Goal: Task Accomplishment & Management: Complete application form

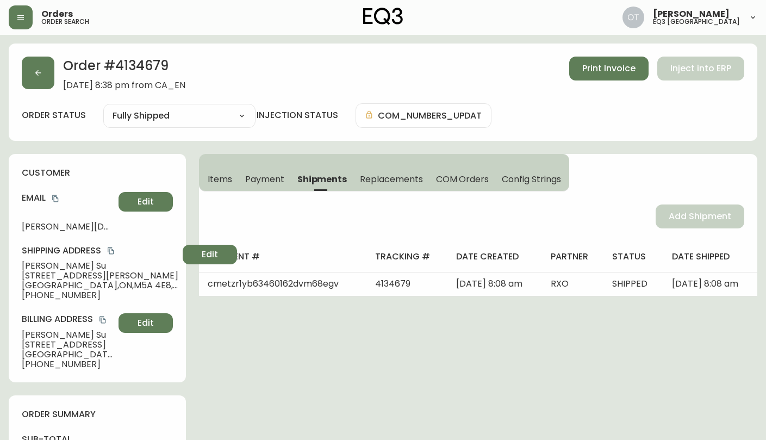
select select "FULLY_SHIPPED"
click at [148, 200] on span "Edit" at bounding box center [146, 202] width 16 height 12
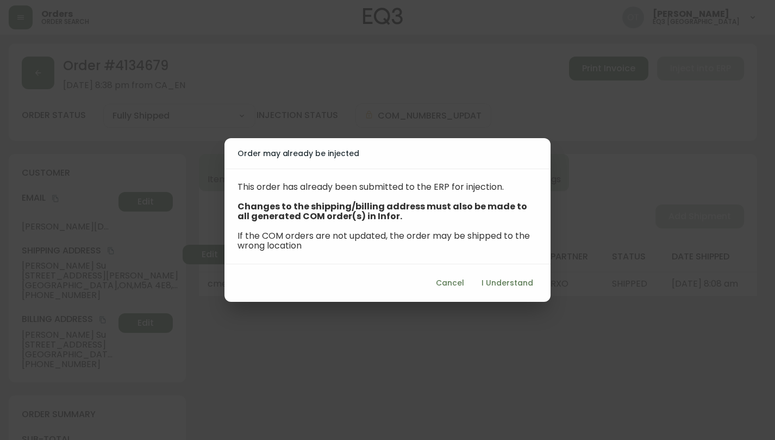
click at [504, 288] on span "I Understand" at bounding box center [508, 283] width 52 height 14
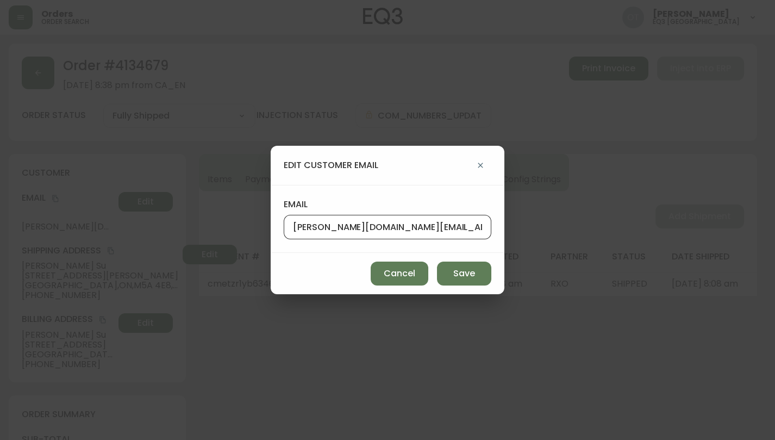
click at [403, 232] on input "[PERSON_NAME][DOMAIN_NAME][EMAIL_ADDRESS][DOMAIN_NAME]" at bounding box center [387, 227] width 189 height 10
click at [473, 277] on span "Save" at bounding box center [464, 274] width 22 height 12
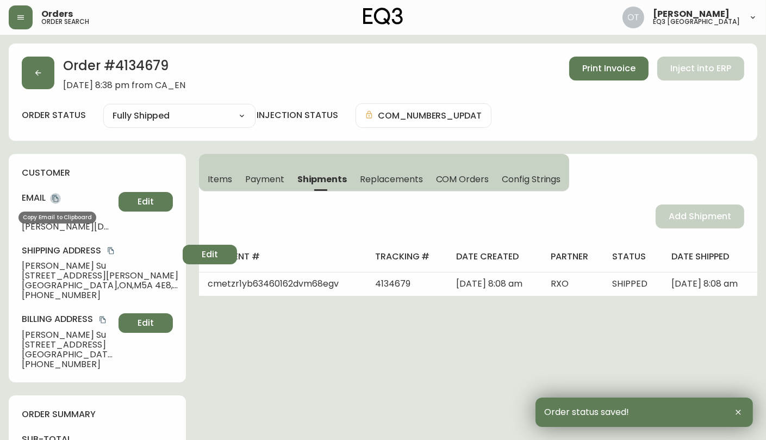
click at [57, 196] on icon "copy" at bounding box center [55, 198] width 6 height 7
click at [34, 79] on button "button" at bounding box center [38, 73] width 33 height 33
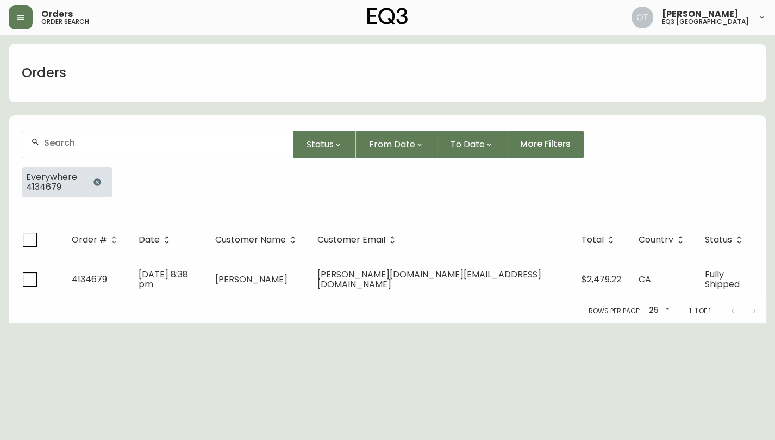
click at [102, 147] on div at bounding box center [157, 144] width 271 height 27
paste input "4134953"
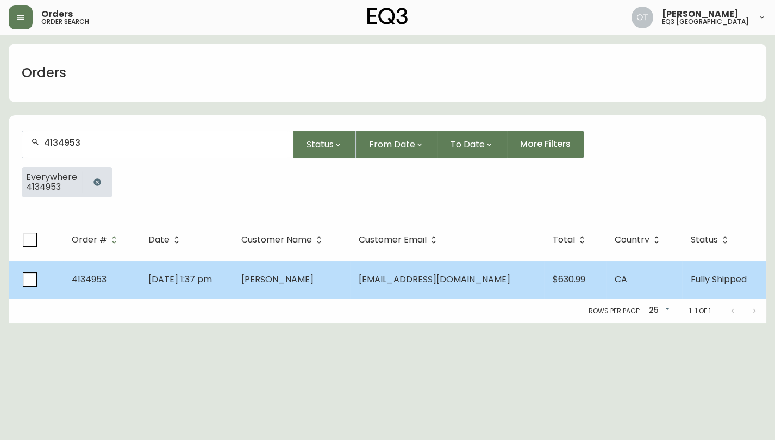
type input "4134953"
click at [202, 287] on td "[DATE] 1:37 pm" at bounding box center [186, 279] width 93 height 38
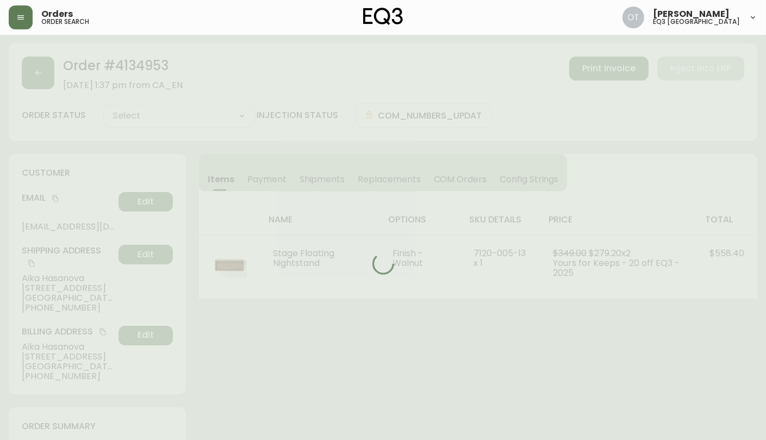
type input "Fully Shipped"
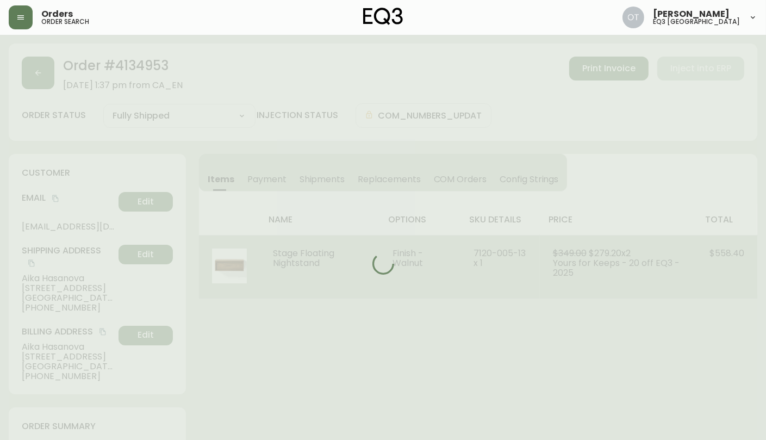
select select "FULLY_SHIPPED"
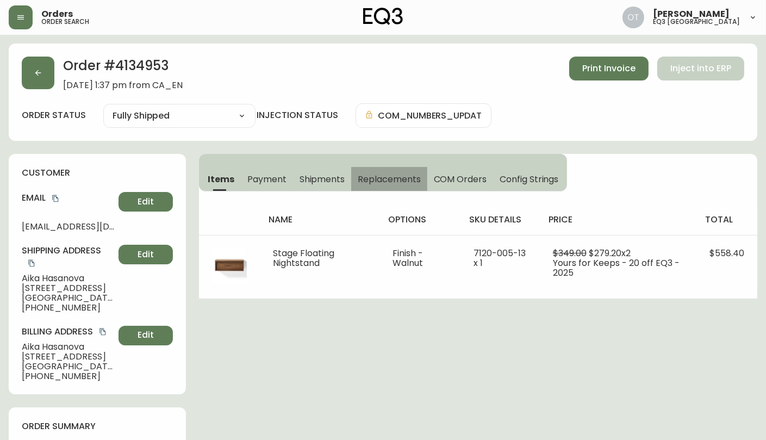
click at [366, 179] on span "Replacements" at bounding box center [389, 178] width 63 height 11
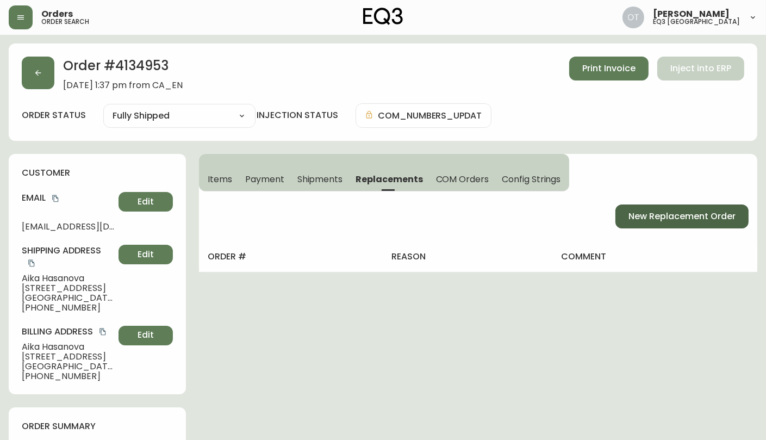
click at [673, 214] on span "New Replacement Order" at bounding box center [682, 216] width 107 height 12
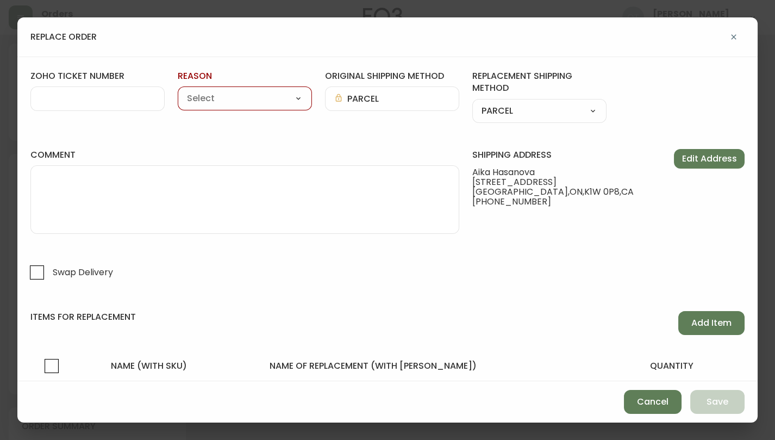
click at [59, 101] on input "zoho ticket number" at bounding box center [98, 99] width 116 height 10
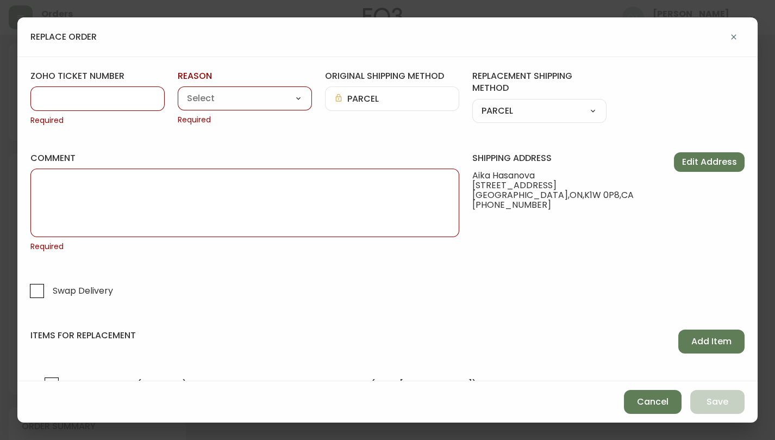
paste input "#827712"
click at [49, 95] on input "#827712" at bounding box center [98, 99] width 116 height 10
type input "827712"
click at [201, 95] on select "Customer Related Damaged in Shipping Lost in Transit or Missing Order Manufactu…" at bounding box center [245, 99] width 134 height 16
select select "Manufacturing Defect"
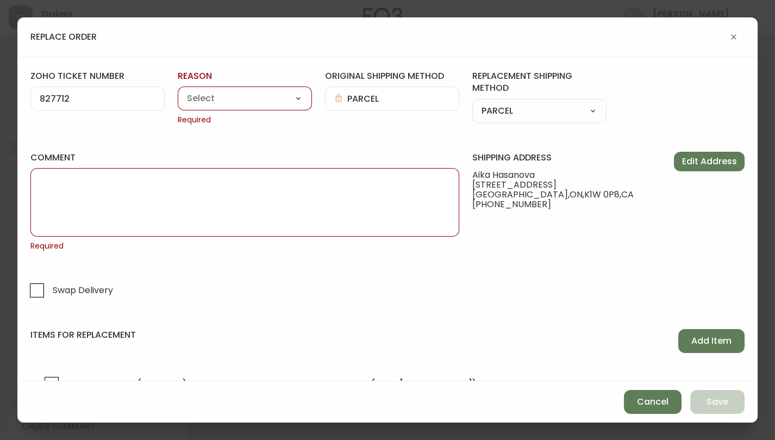
click at [178, 91] on select "Customer Related Damaged in Shipping Lost in Transit or Missing Order Manufactu…" at bounding box center [245, 99] width 134 height 16
type input "Manufacturing Defect"
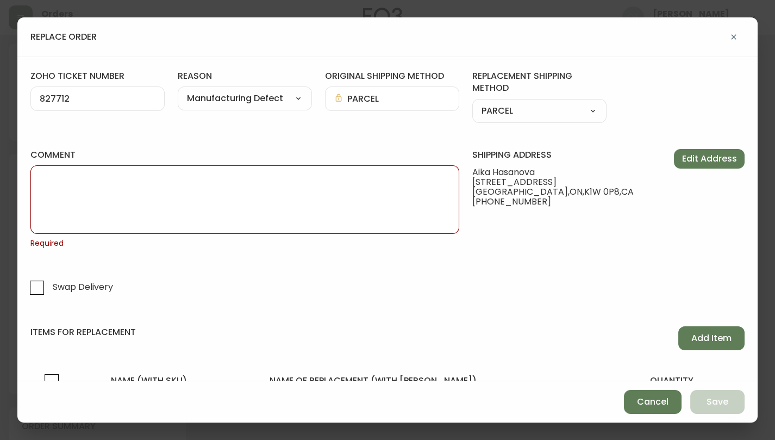
click at [282, 97] on select "Customer Related Damaged in Shipping Lost in Transit or Missing Order Manufactu…" at bounding box center [245, 99] width 134 height 16
click at [361, 190] on textarea "comment" at bounding box center [245, 199] width 411 height 54
click at [281, 92] on select "Customer Related Damaged in Shipping Lost in Transit or Missing Order Manufactu…" at bounding box center [245, 99] width 134 height 16
select select "Damaged in Shipping"
click at [178, 91] on select "Customer Related Damaged in Shipping Lost in Transit or Missing Order Manufactu…" at bounding box center [245, 99] width 134 height 16
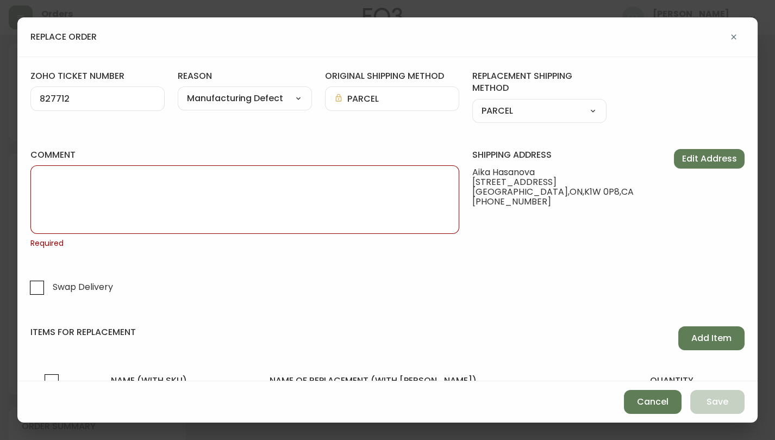
type input "Damaged in Shipping"
click at [256, 214] on textarea "comment" at bounding box center [245, 199] width 411 height 54
click at [42, 179] on textarea "comment" at bounding box center [245, 199] width 411 height 54
paste textarea "ORIGINAL ORDER: 4134953 | REASON FOR REPLACEMENT: | NOTES: NIR | RETURN# 116192…"
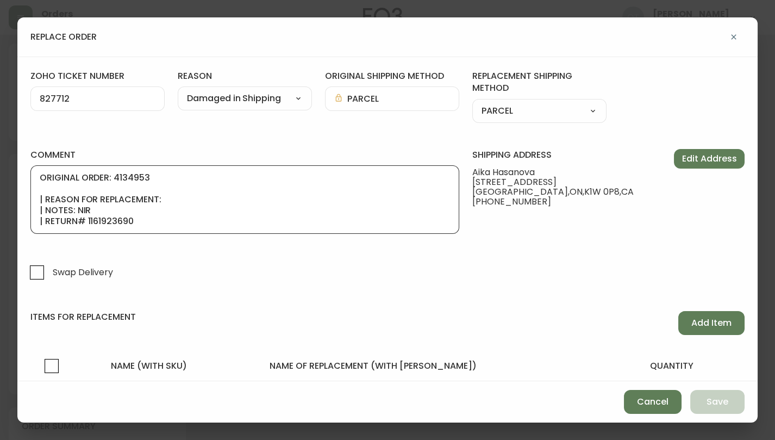
scroll to position [54, 0]
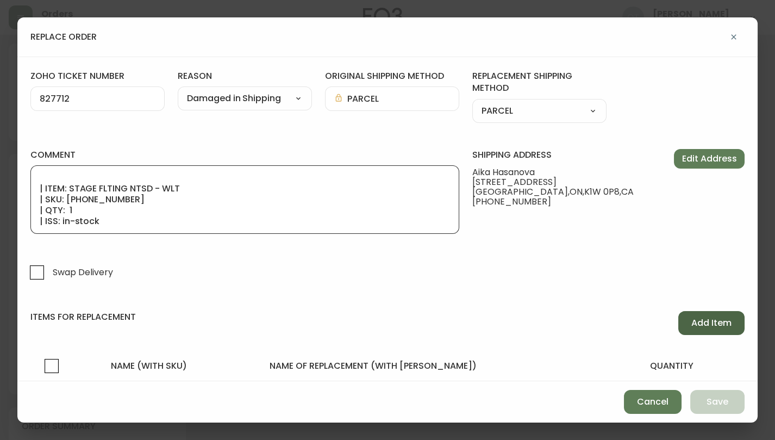
type textarea "ORIGINAL ORDER: 4134953 | REASON FOR REPLACEMENT: | NOTES: NIR | RETURN# 116192…"
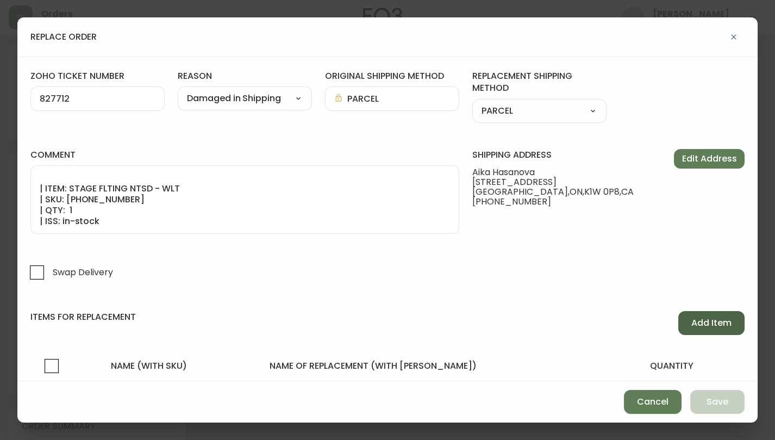
click at [696, 323] on span "Add Item" at bounding box center [712, 323] width 40 height 12
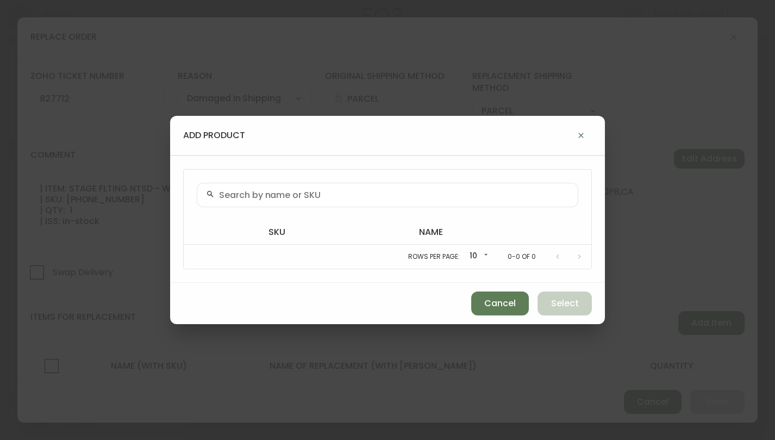
click at [323, 197] on input "text" at bounding box center [394, 195] width 350 height 10
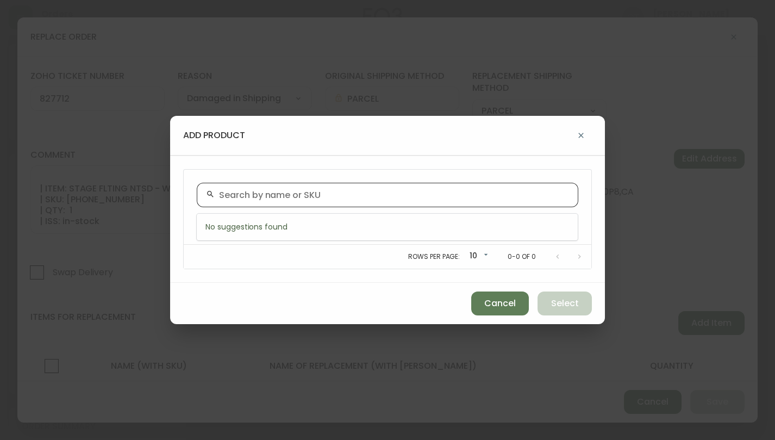
paste input "[PHONE_NUMBER]"
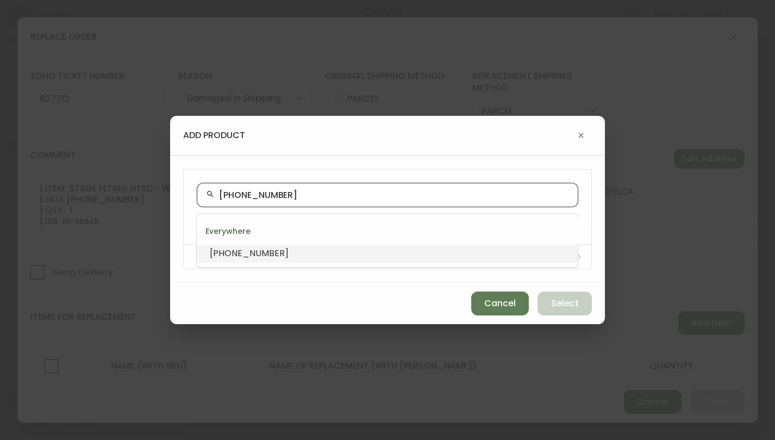
click at [270, 252] on li "[PHONE_NUMBER]" at bounding box center [387, 253] width 381 height 18
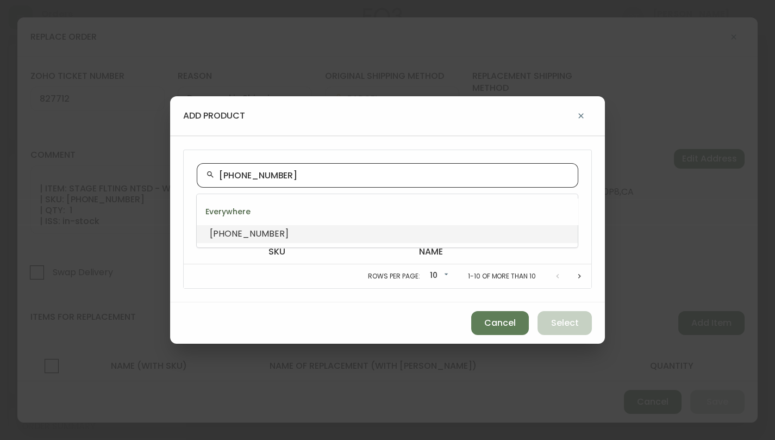
click at [222, 173] on input "[PHONE_NUMBER]" at bounding box center [394, 175] width 350 height 10
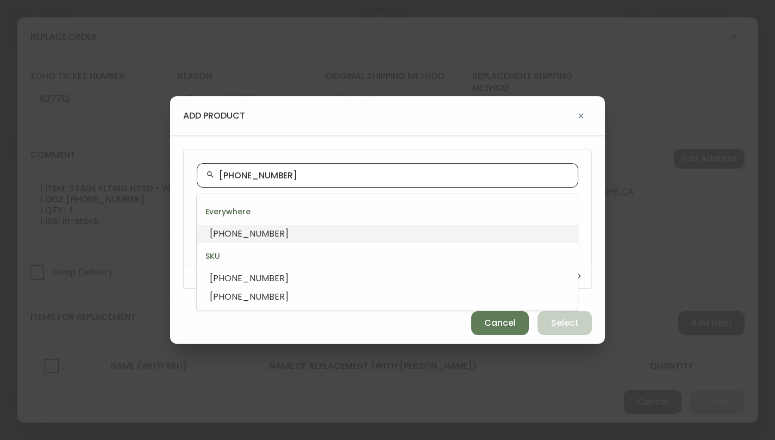
click at [258, 234] on span "[PHONE_NUMBER]" at bounding box center [249, 233] width 79 height 13
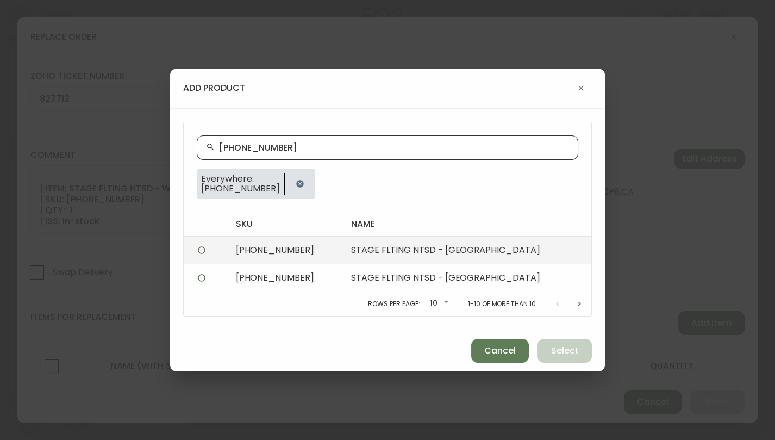
type input "[PHONE_NUMBER]"
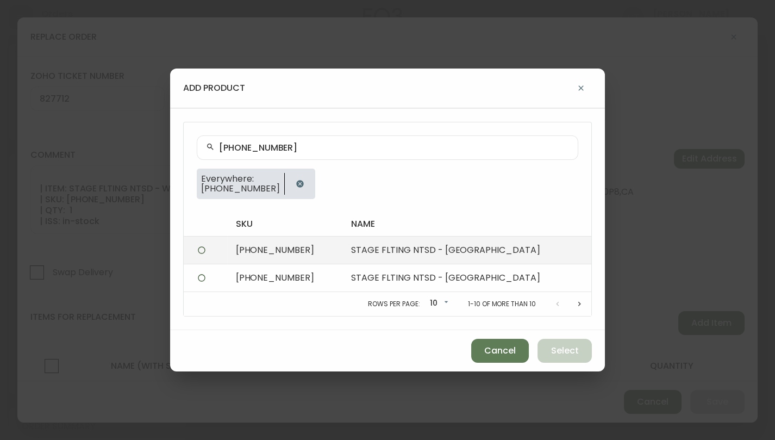
click at [260, 251] on td "[PHONE_NUMBER]" at bounding box center [285, 250] width 116 height 28
radio input "true"
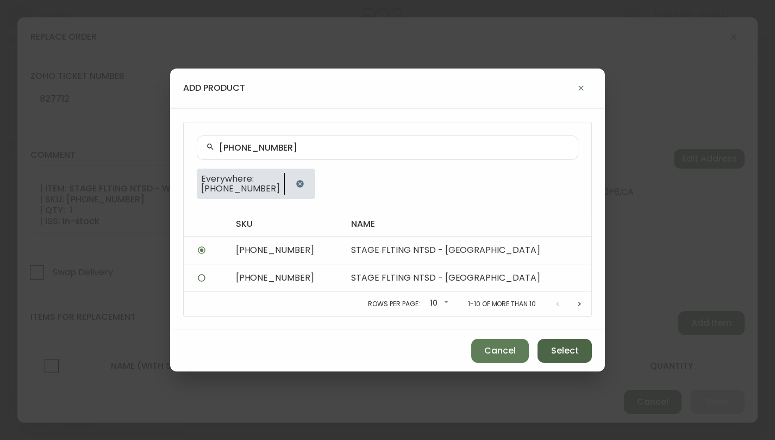
click at [577, 349] on span "Select" at bounding box center [565, 351] width 28 height 12
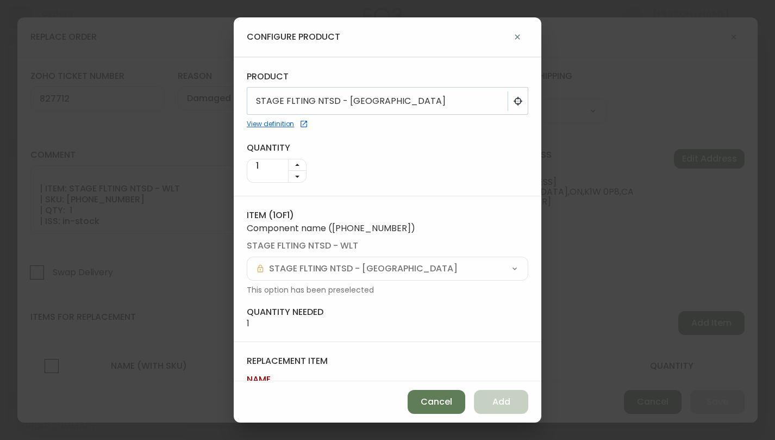
scroll to position [60, 0]
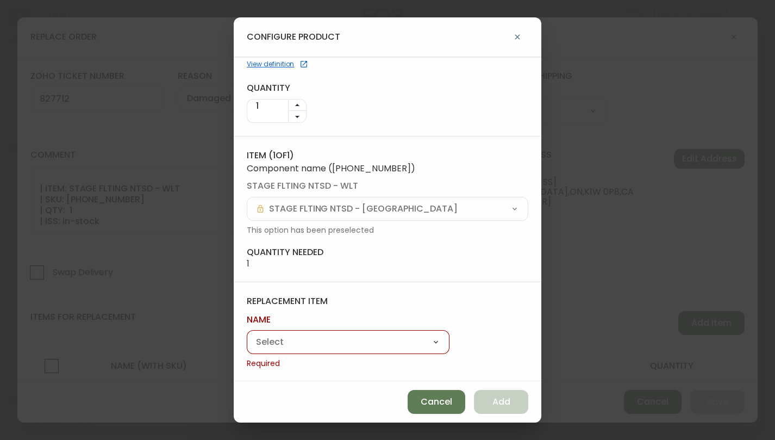
click at [352, 340] on select "Stage Floating Nightstand" at bounding box center [348, 342] width 203 height 16
select select "cmeylt1fd6oux0198cnfedz0e"
click at [247, 347] on select "Stage Floating Nightstand" at bounding box center [348, 342] width 203 height 16
type input "Stage Floating Nightstand"
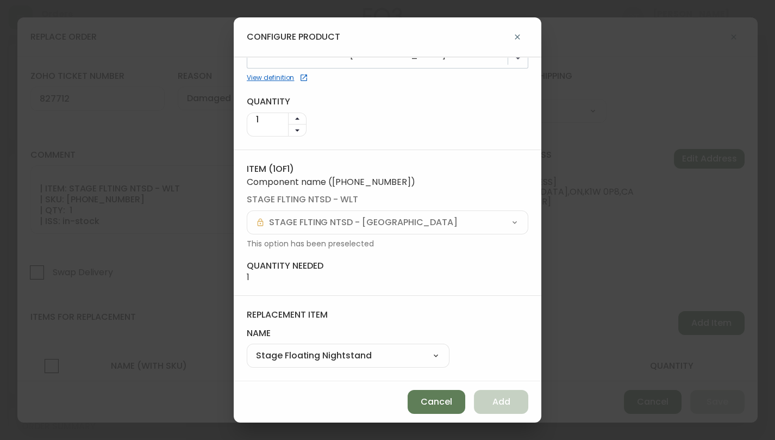
scroll to position [45, 0]
click at [502, 400] on span "Add" at bounding box center [502, 402] width 18 height 12
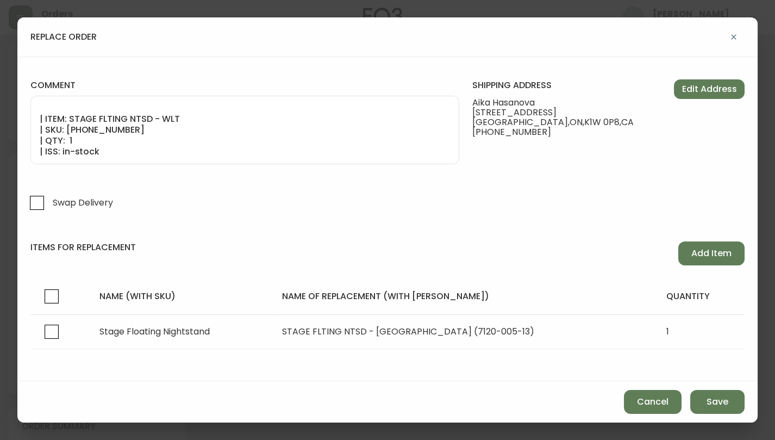
scroll to position [76, 0]
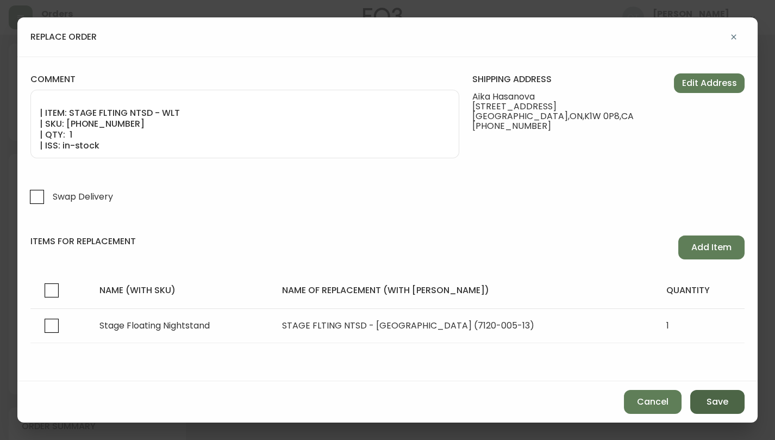
click at [728, 401] on span "Save" at bounding box center [718, 402] width 22 height 12
select select
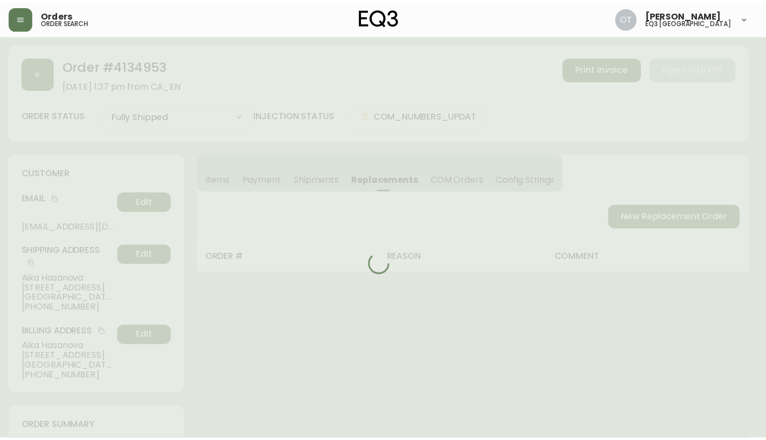
scroll to position [41, 0]
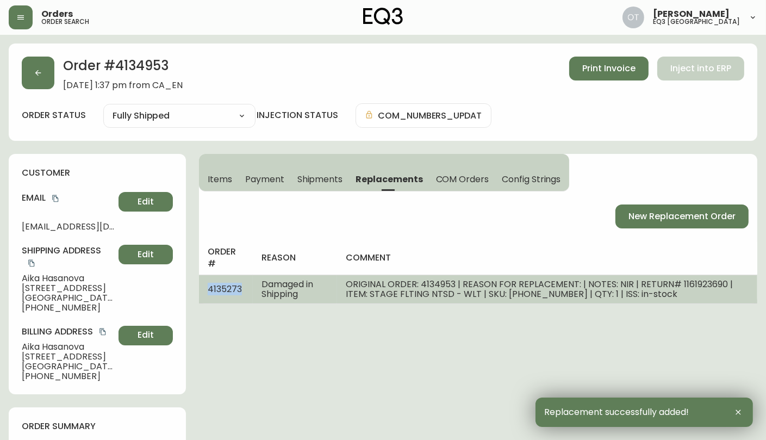
drag, startPoint x: 204, startPoint y: 289, endPoint x: 239, endPoint y: 289, distance: 35.3
click at [239, 289] on td "4135273" at bounding box center [226, 289] width 54 height 29
copy span "4135273"
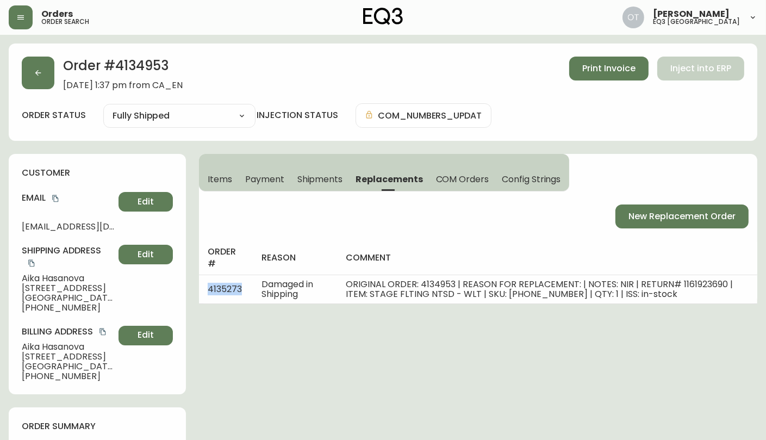
click at [77, 184] on div "customer [PERSON_NAME] [PERSON_NAME][EMAIL_ADDRESS][DOMAIN_NAME] Edit Shipping …" at bounding box center [97, 274] width 177 height 240
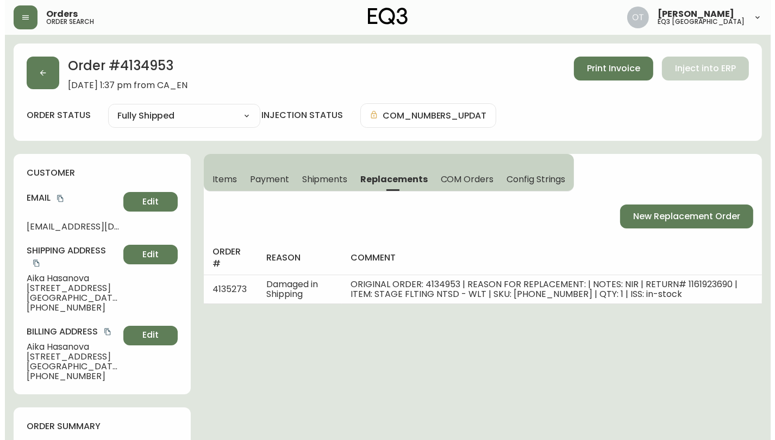
scroll to position [604, 0]
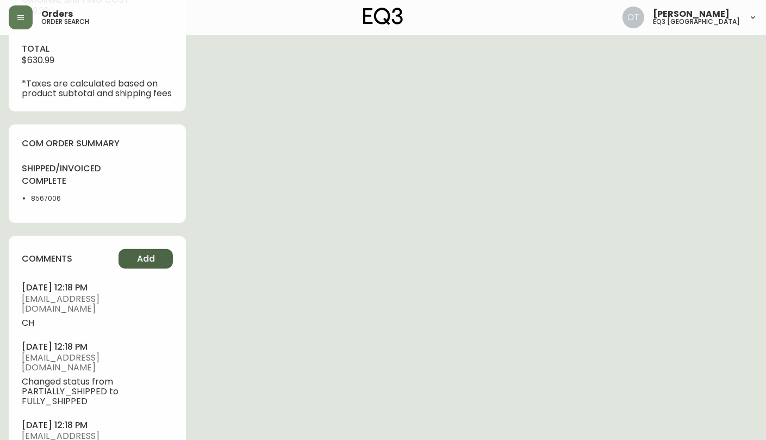
click at [153, 265] on span "Add" at bounding box center [146, 259] width 18 height 12
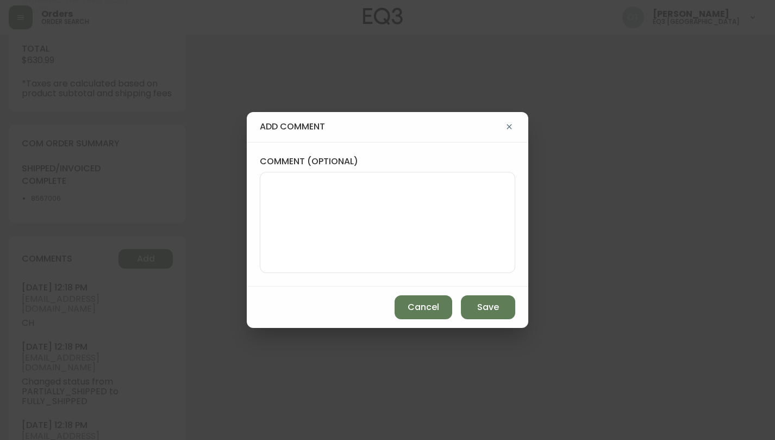
click at [313, 214] on textarea "comment (optional)" at bounding box center [387, 222] width 237 height 87
paste textarea "TICKET#: #827712 REPLACEMENT PO: 4135273 *COM will be available in AS400 and in…"
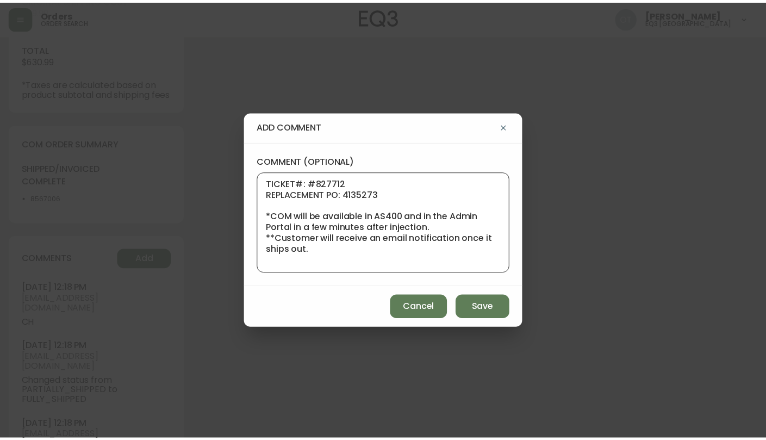
scroll to position [0, 0]
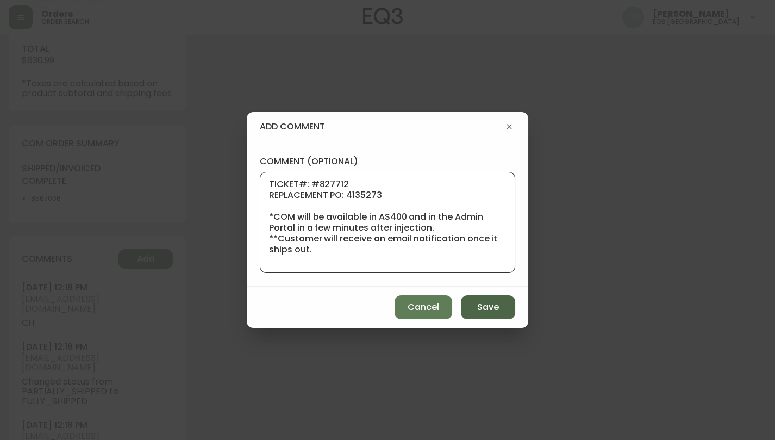
type textarea "TICKET#: #827712 REPLACEMENT PO: 4135273 *COM will be available in AS400 and in…"
click at [483, 300] on button "Save" at bounding box center [488, 307] width 54 height 24
